Goal: Complete application form: Complete application form

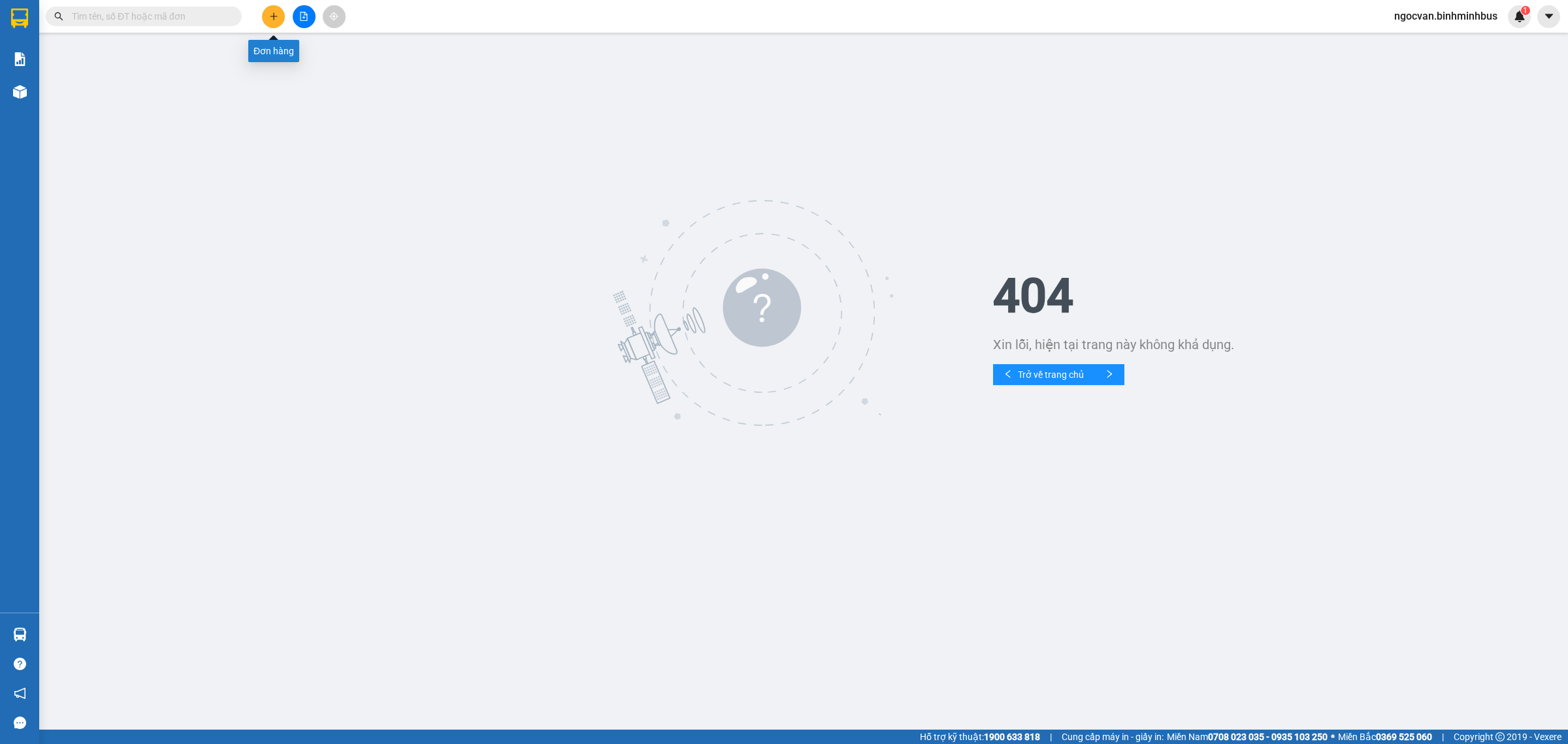
click at [269, 17] on icon "plus" at bounding box center [274, 17] width 9 height 9
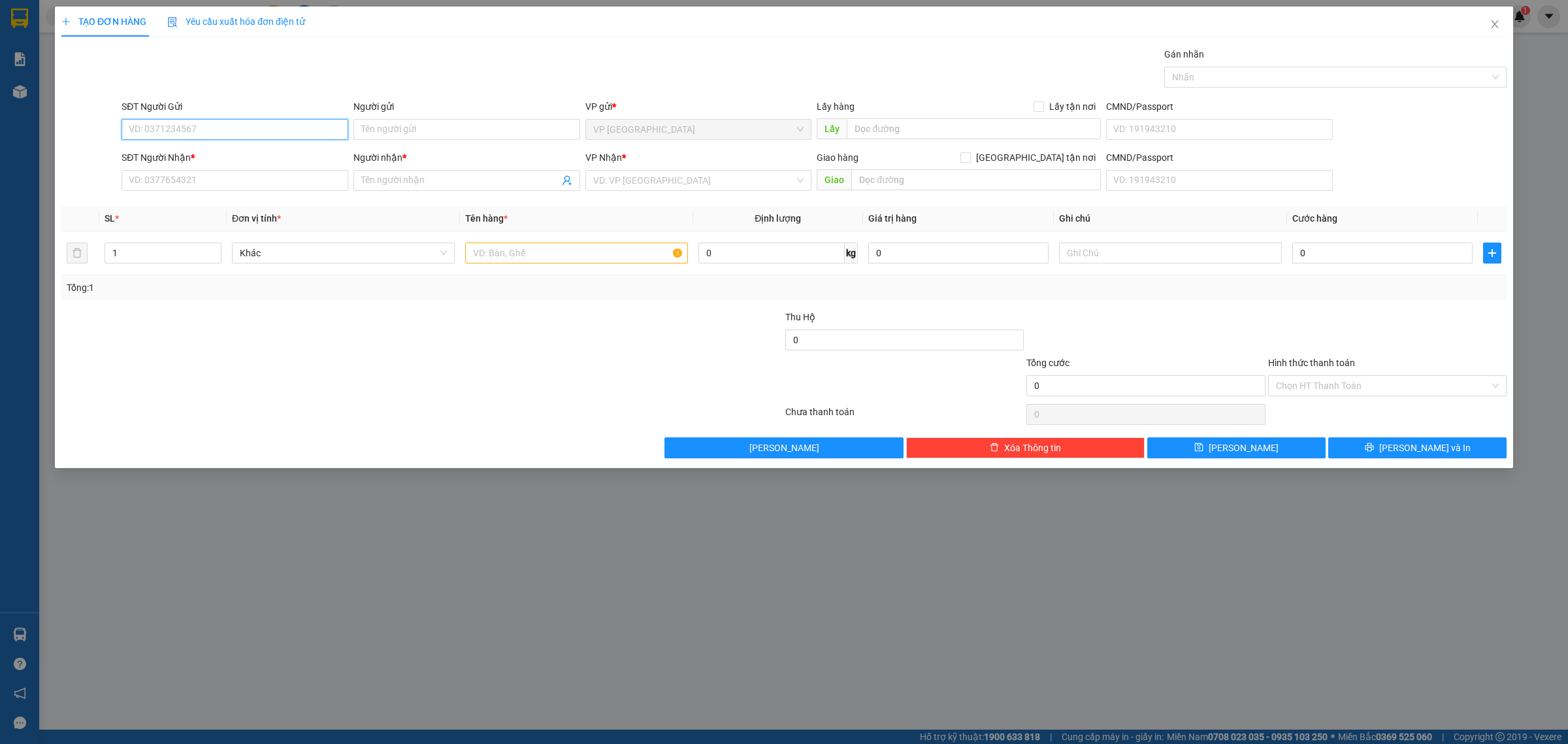
click at [231, 125] on input "SĐT Người Gửi" at bounding box center [235, 129] width 227 height 21
type input "0905328548"
click at [243, 162] on div "0905328548 - trường" at bounding box center [235, 156] width 211 height 14
type input "trường"
type input "0766275014"
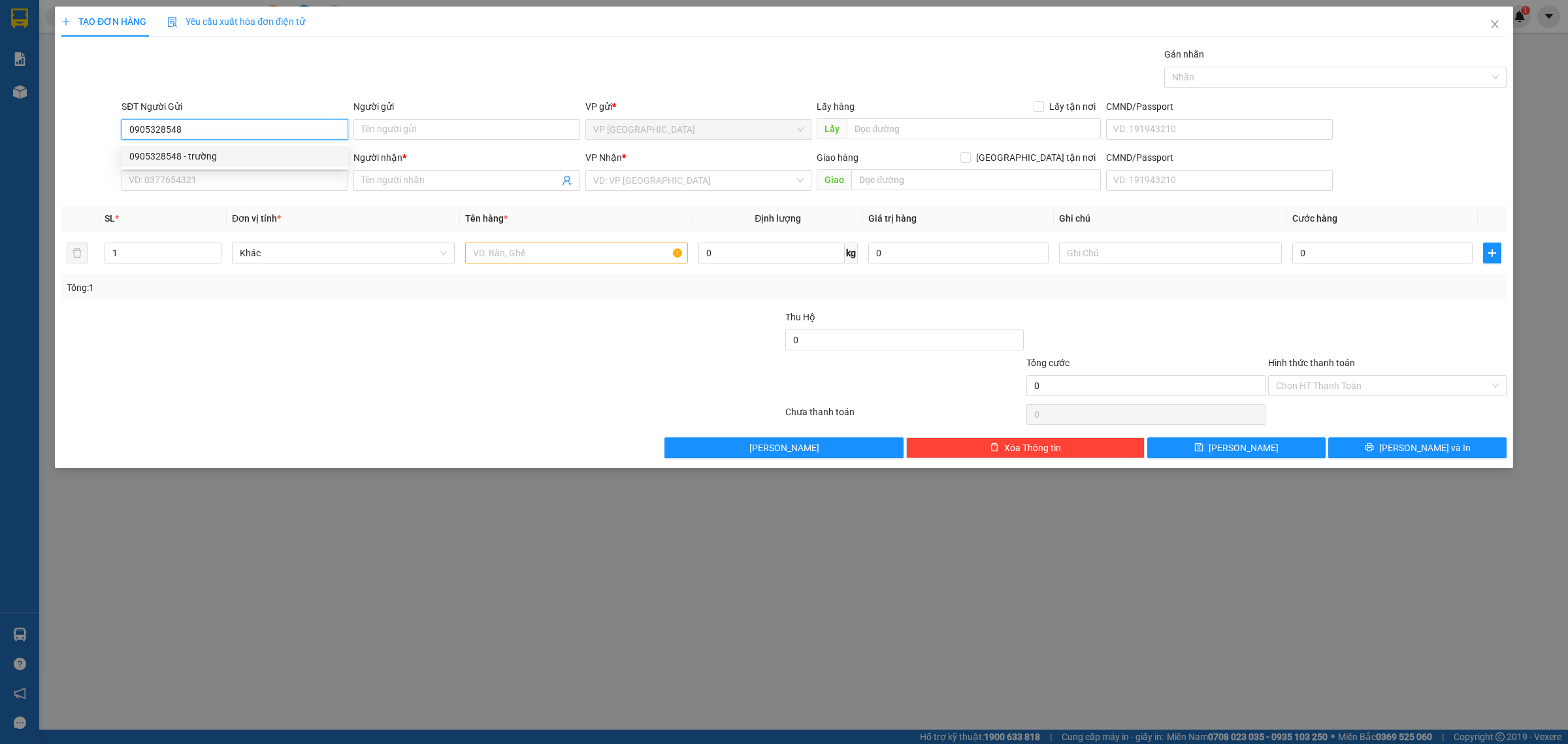
type input "oneLab"
type input "30.000"
type input "0905328548"
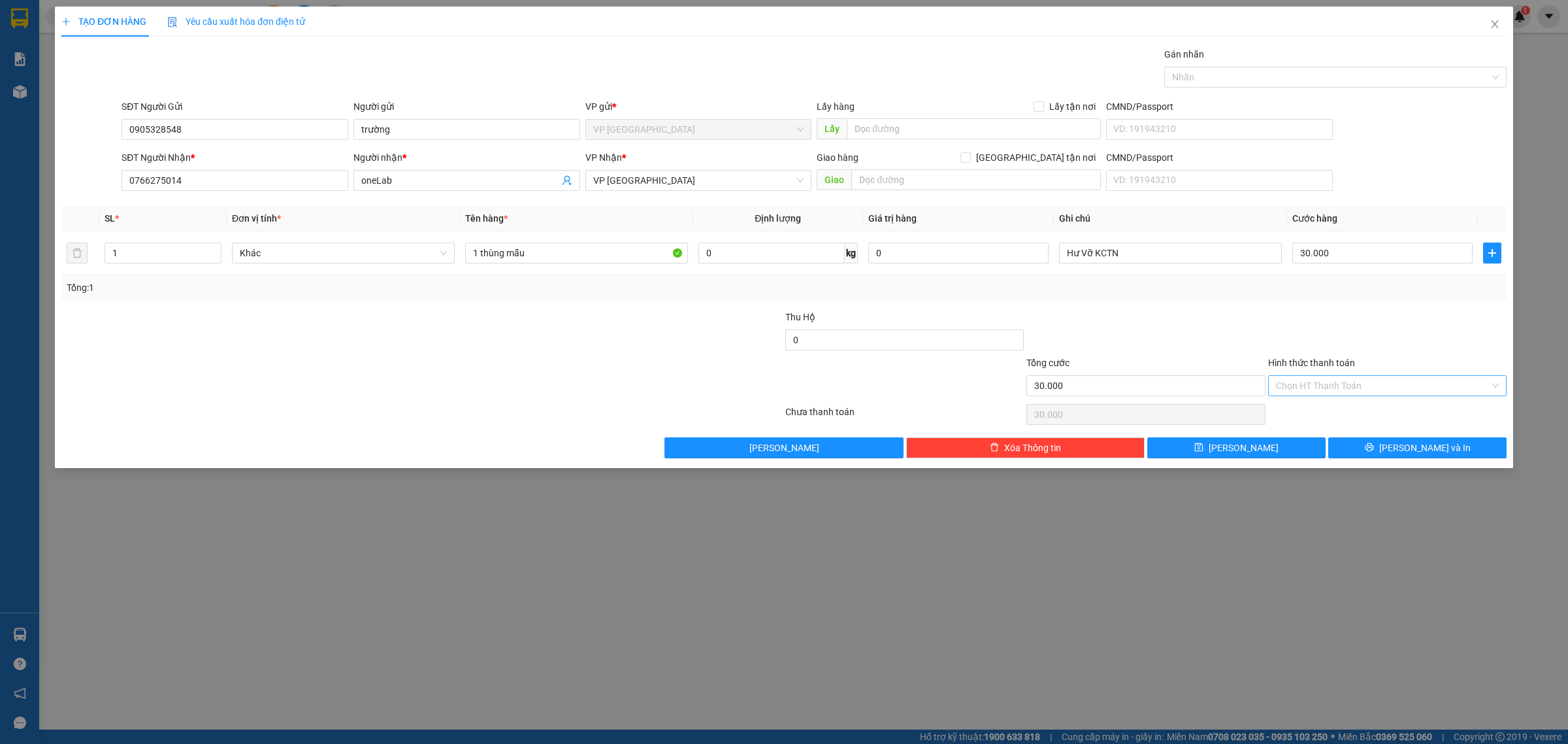
click at [1319, 384] on input "Hình thức thanh toán" at bounding box center [1382, 385] width 214 height 19
click at [1312, 409] on div "Tại văn phòng" at bounding box center [1387, 413] width 223 height 14
type input "0"
click at [1369, 455] on button "[PERSON_NAME] và In" at bounding box center [1417, 447] width 178 height 21
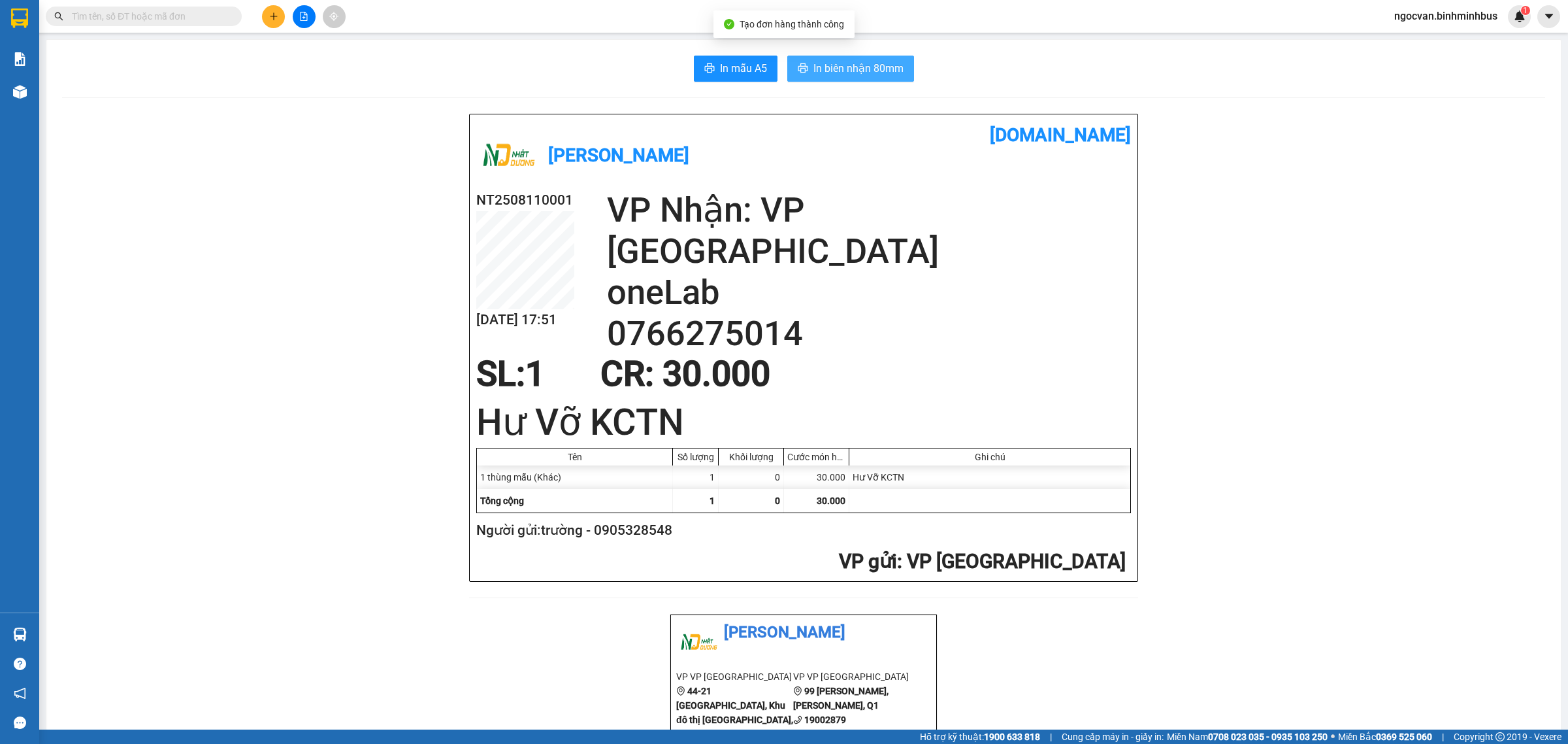
click at [828, 70] on span "In biên nhận 80mm" at bounding box center [858, 68] width 90 height 16
click at [725, 64] on span "In mẫu A5" at bounding box center [743, 68] width 47 height 16
